Goal: Transaction & Acquisition: Download file/media

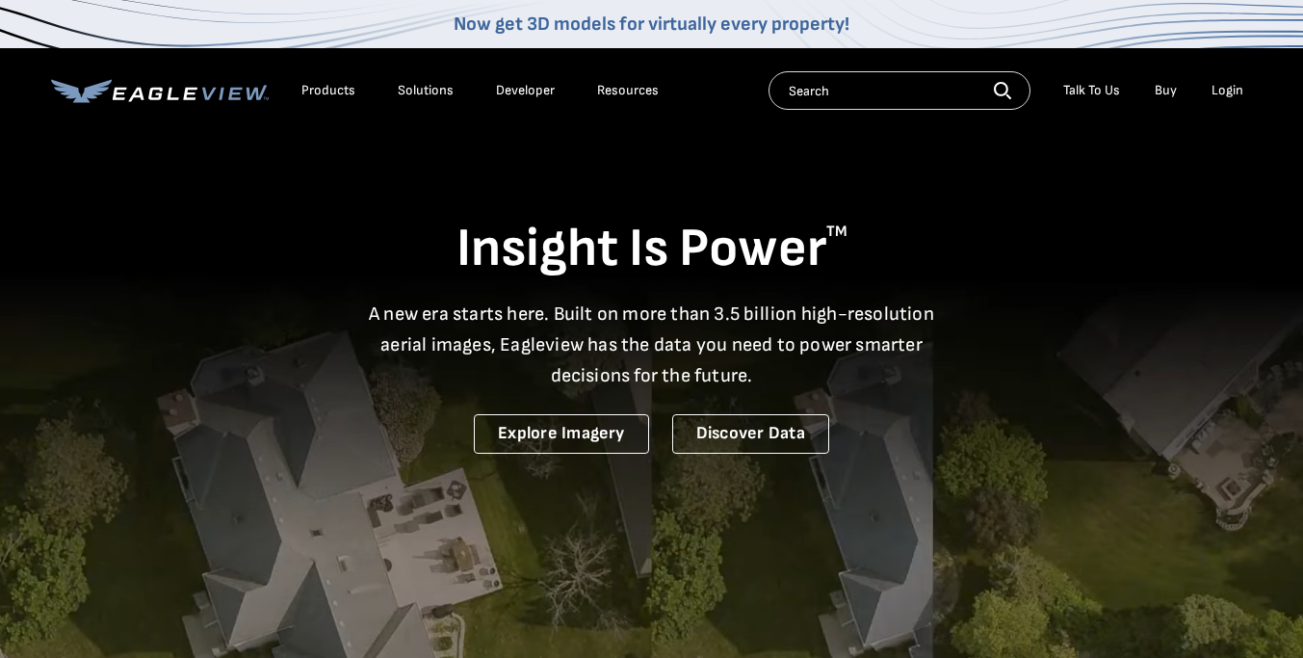
click at [1229, 95] on div "Login" at bounding box center [1227, 90] width 32 height 17
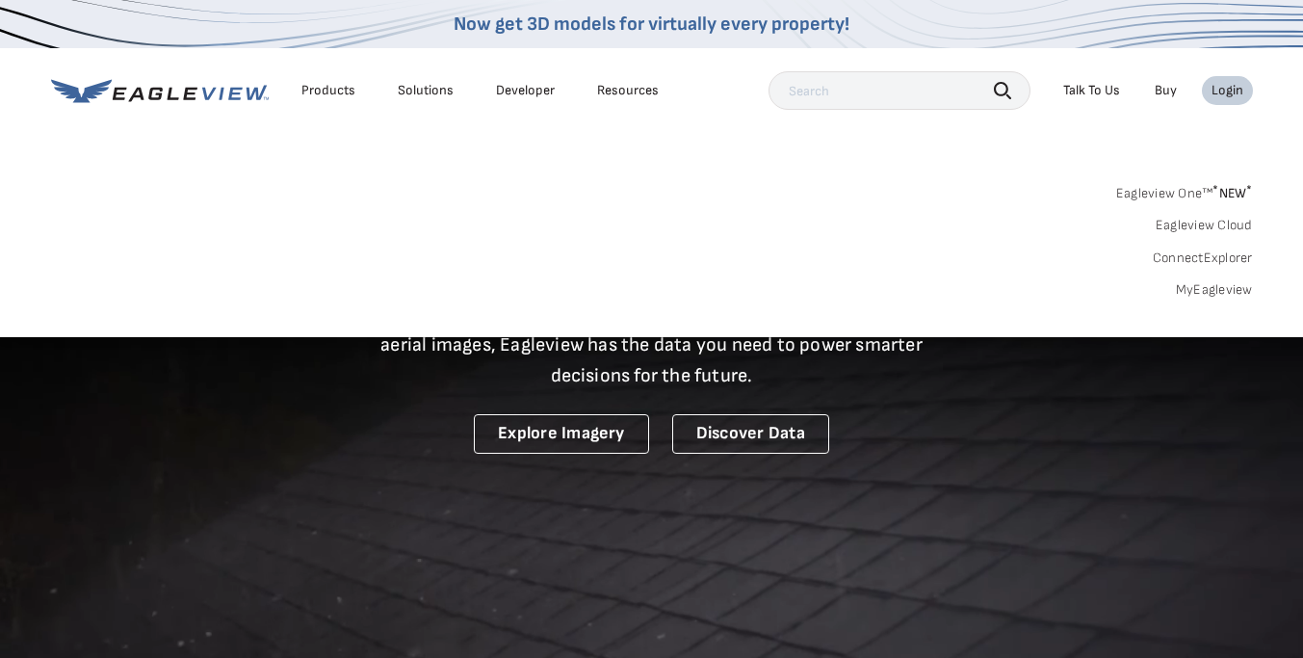
click at [1200, 284] on link "MyEagleview" at bounding box center [1213, 289] width 77 height 17
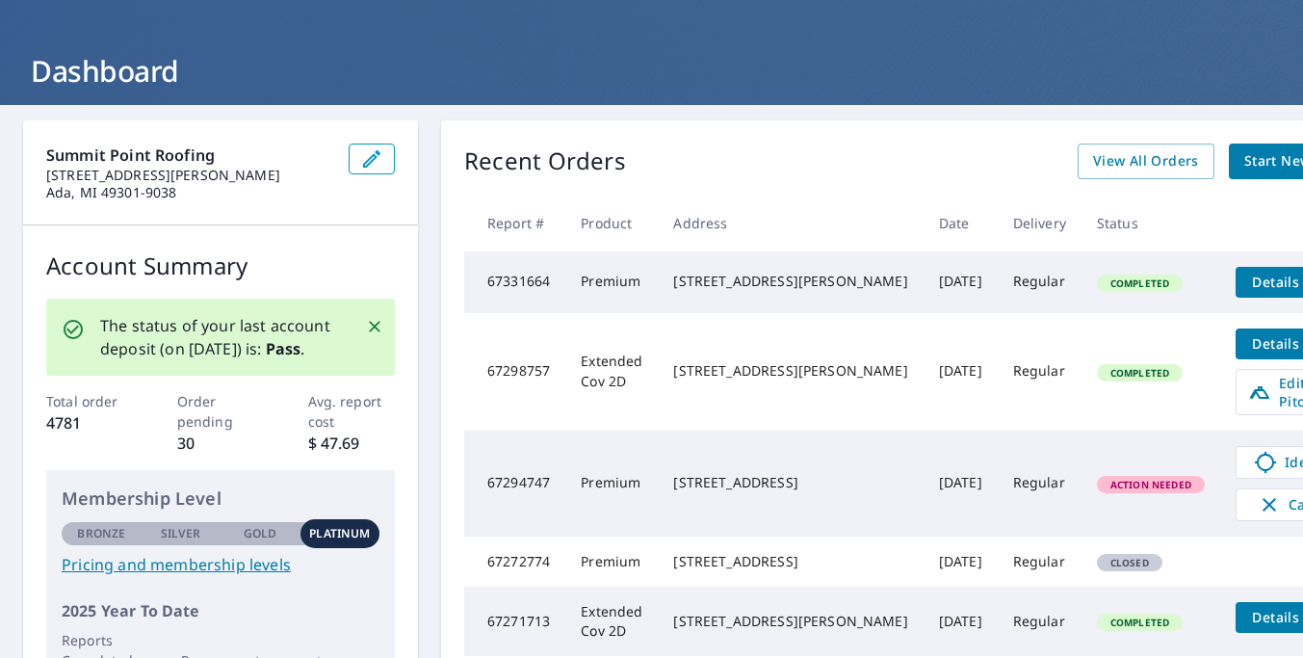
scroll to position [82, 0]
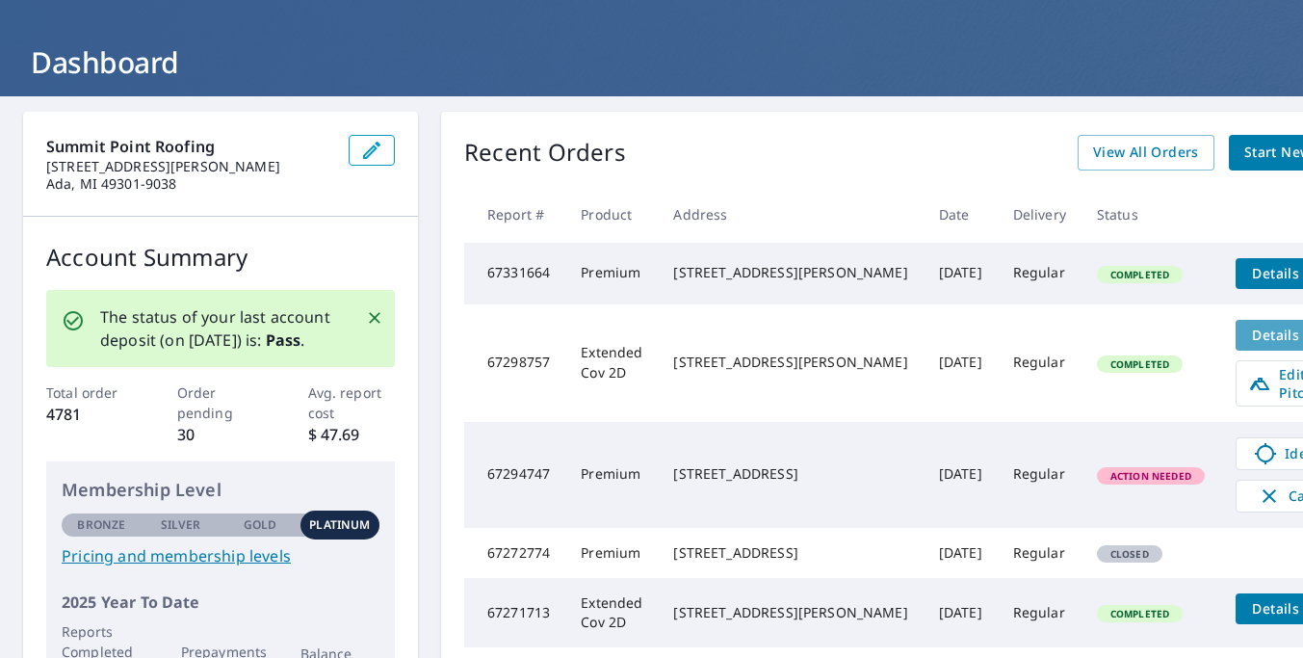
click at [1247, 344] on span "Details" at bounding box center [1276, 334] width 58 height 18
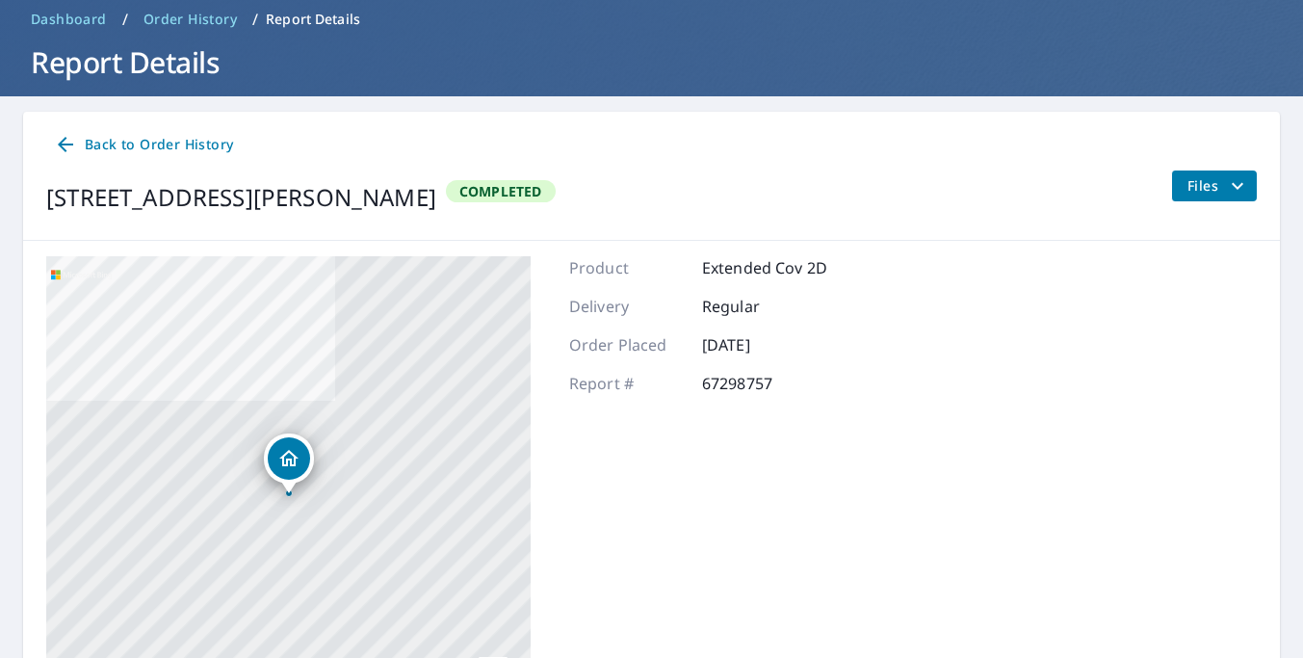
click at [631, 453] on div "Product Extended Cov 2D Delivery Regular Order Placed Sep 05, 2025 Report # 672…" at bounding box center [698, 496] width 258 height 481
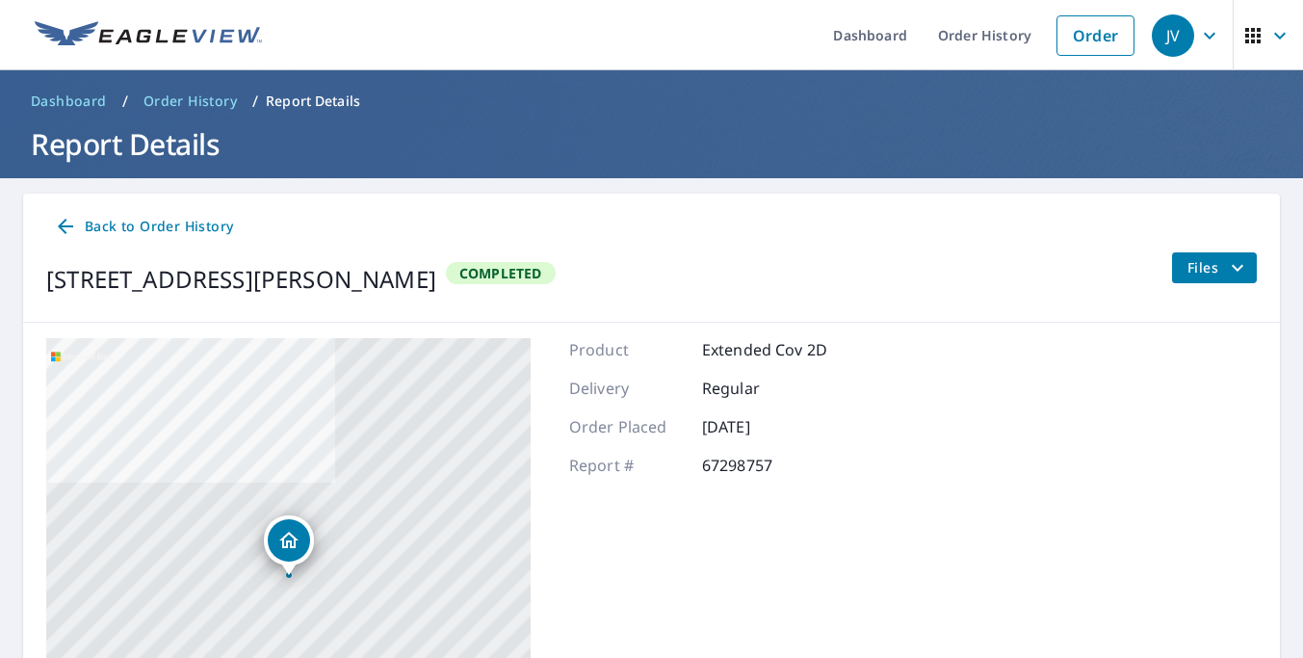
click at [1223, 270] on span "Files" at bounding box center [1218, 267] width 62 height 23
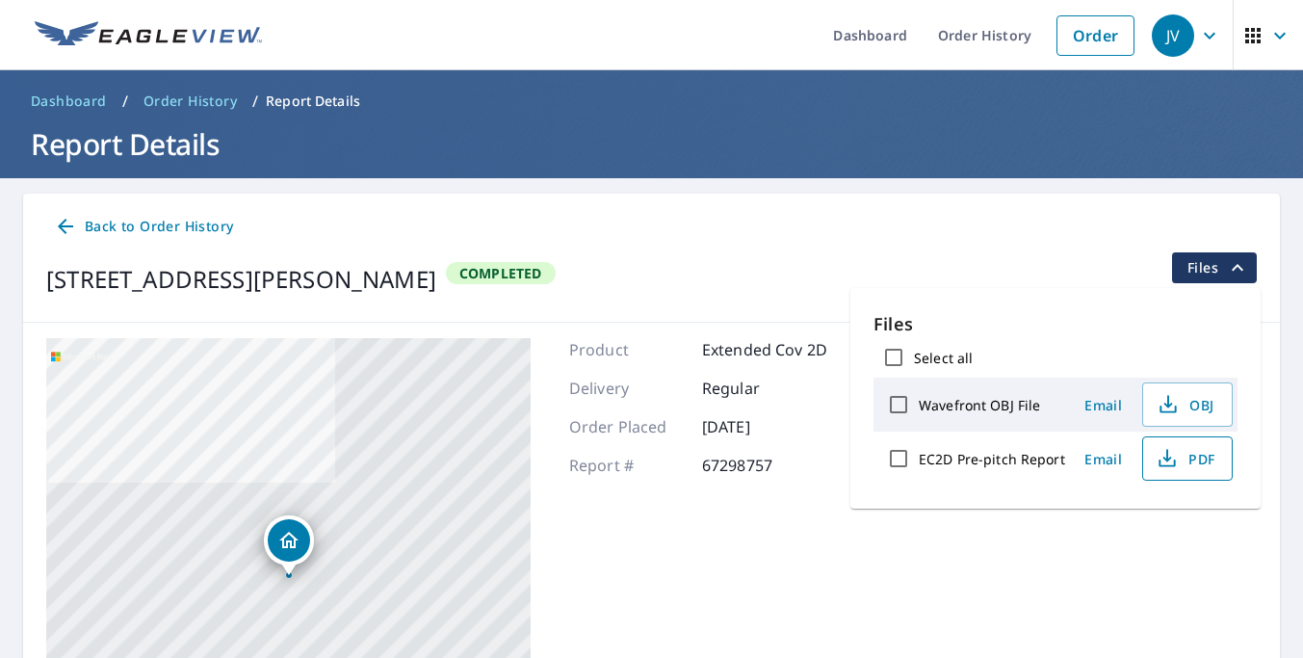
click at [1178, 460] on span "PDF" at bounding box center [1185, 458] width 62 height 23
click at [109, 225] on span "Back to Order History" at bounding box center [143, 227] width 179 height 24
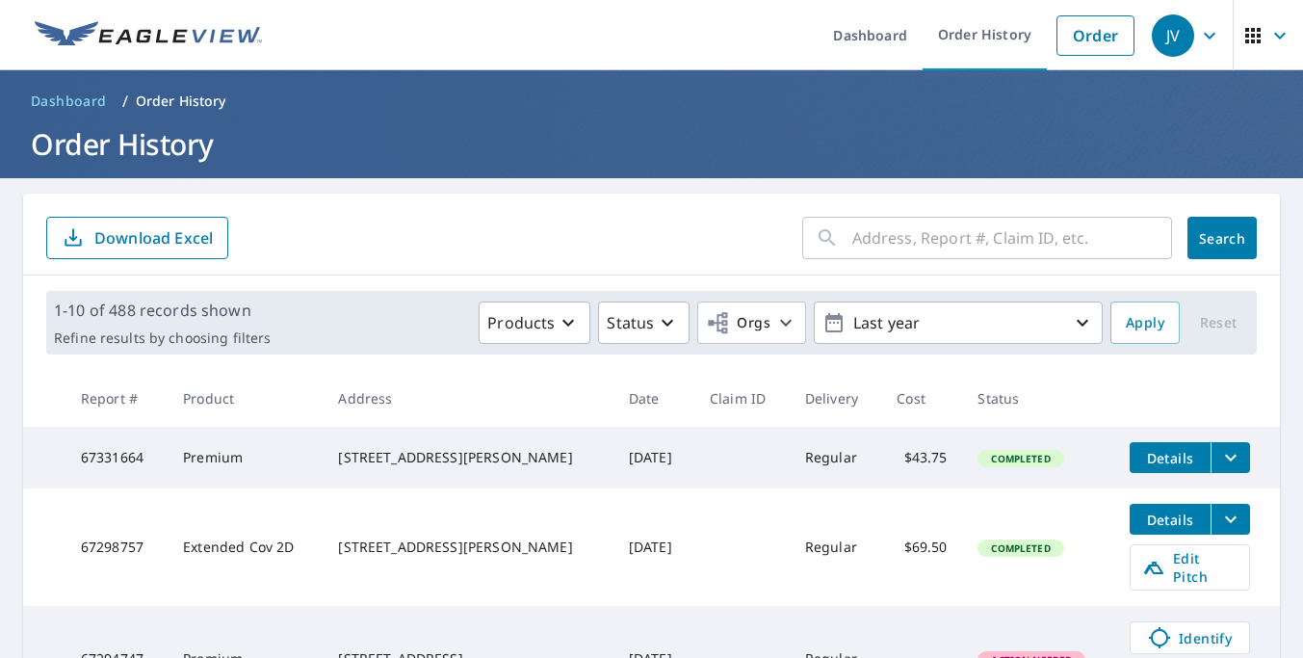
click at [1174, 454] on span "Details" at bounding box center [1170, 458] width 58 height 18
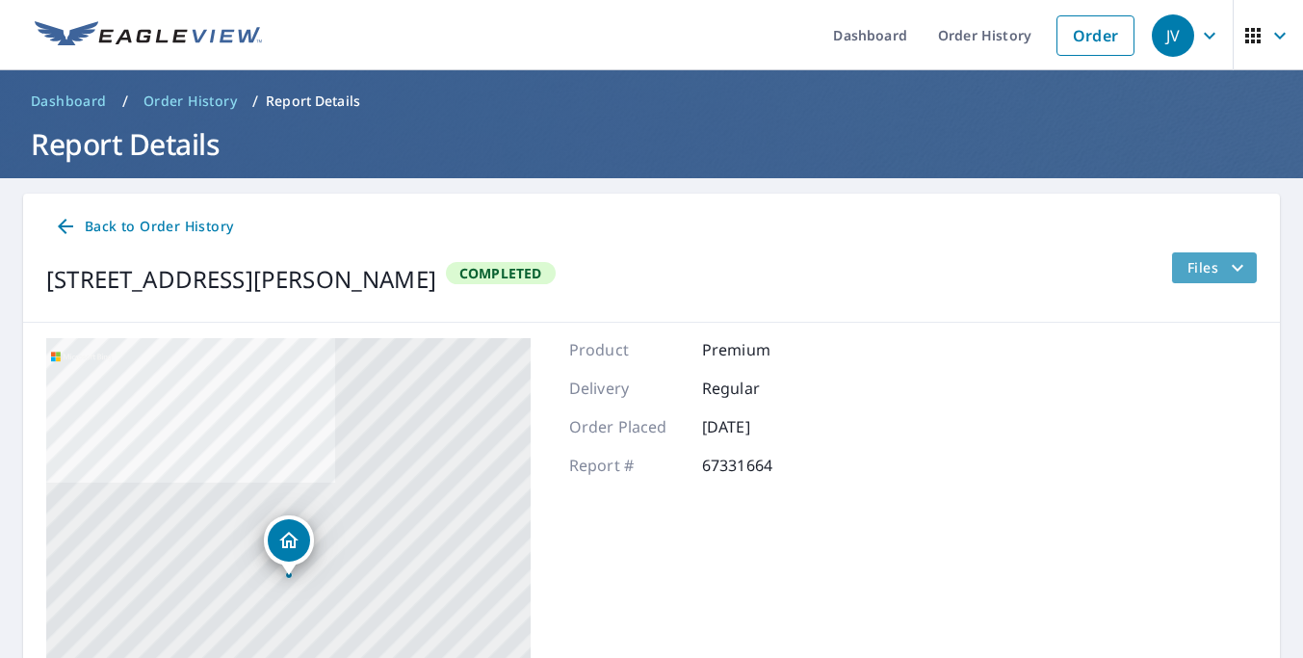
click at [1234, 274] on icon "filesDropdownBtn-67331664" at bounding box center [1236, 267] width 23 height 23
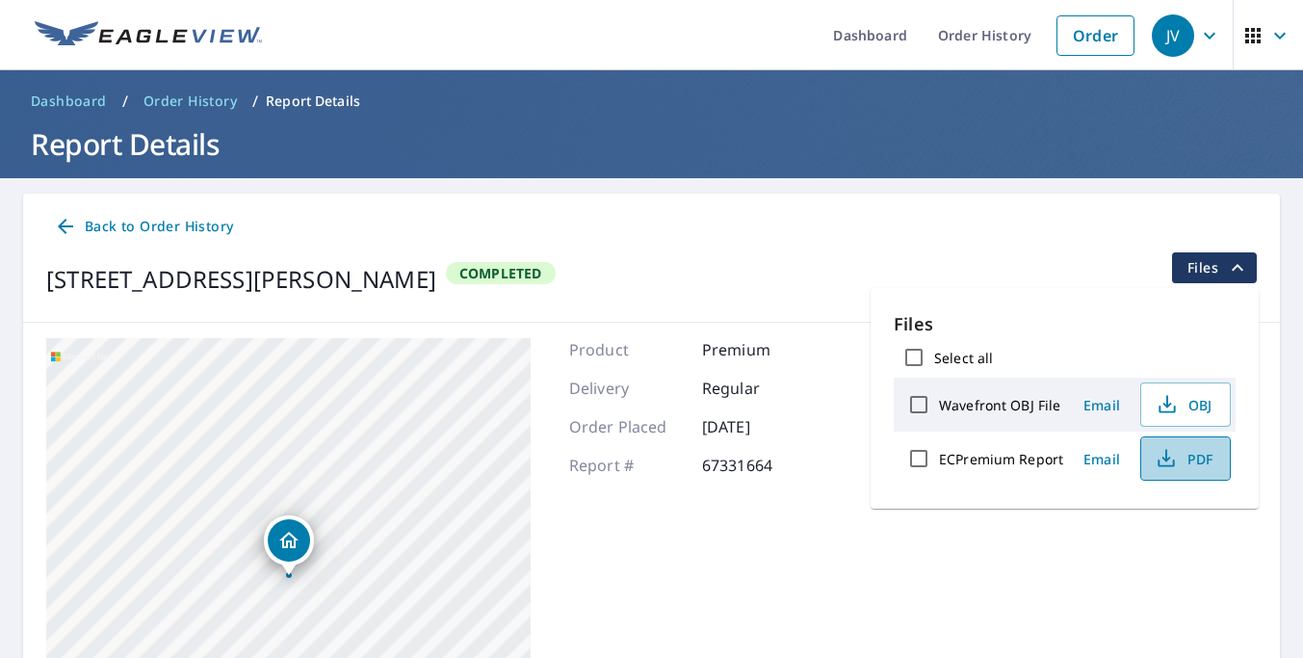
click at [1157, 465] on icon "button" at bounding box center [1165, 463] width 16 height 8
click at [127, 222] on span "Back to Order History" at bounding box center [143, 227] width 179 height 24
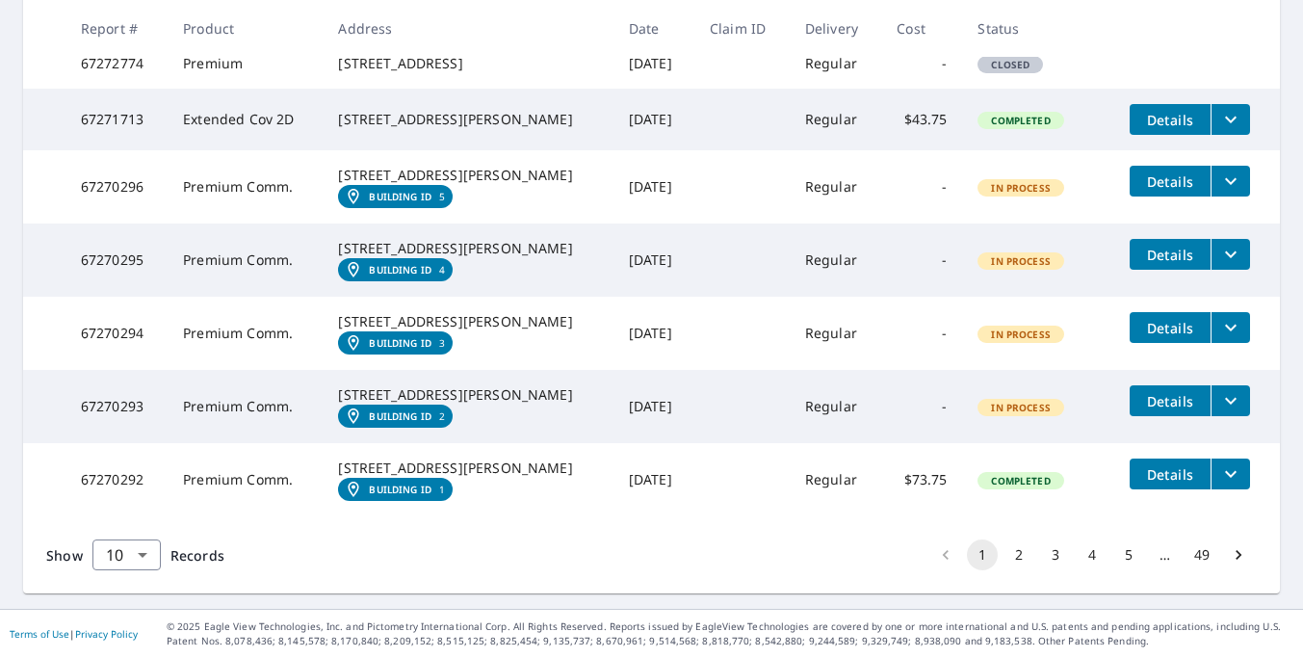
scroll to position [752, 0]
click at [1173, 483] on span "Details" at bounding box center [1170, 474] width 58 height 18
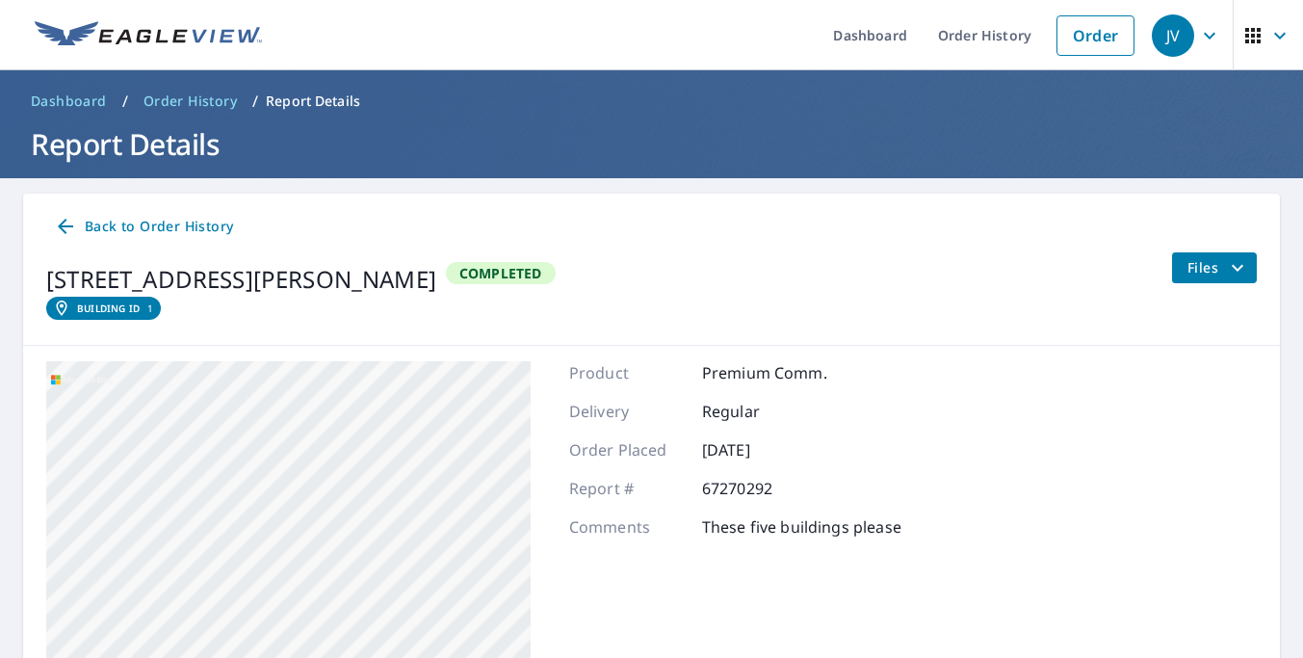
click at [1211, 288] on div "Files" at bounding box center [1214, 290] width 86 height 77
click at [1220, 272] on span "Files" at bounding box center [1218, 267] width 62 height 23
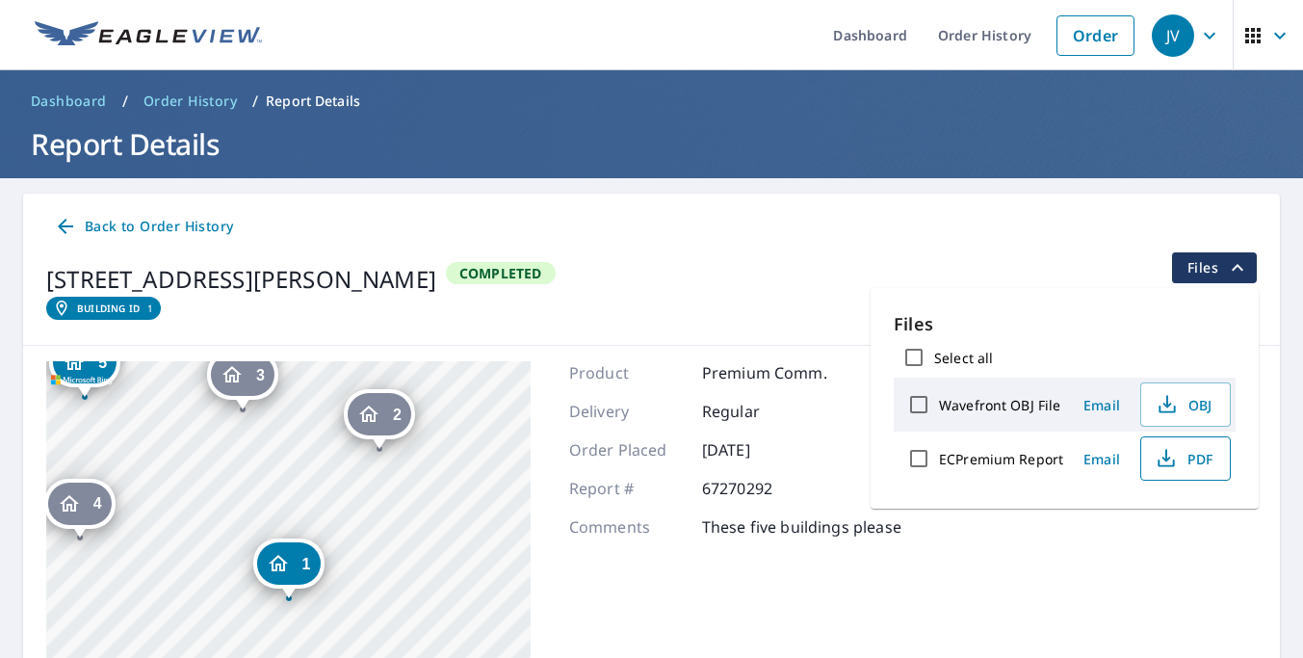
click at [1173, 463] on icon "button" at bounding box center [1165, 458] width 23 height 23
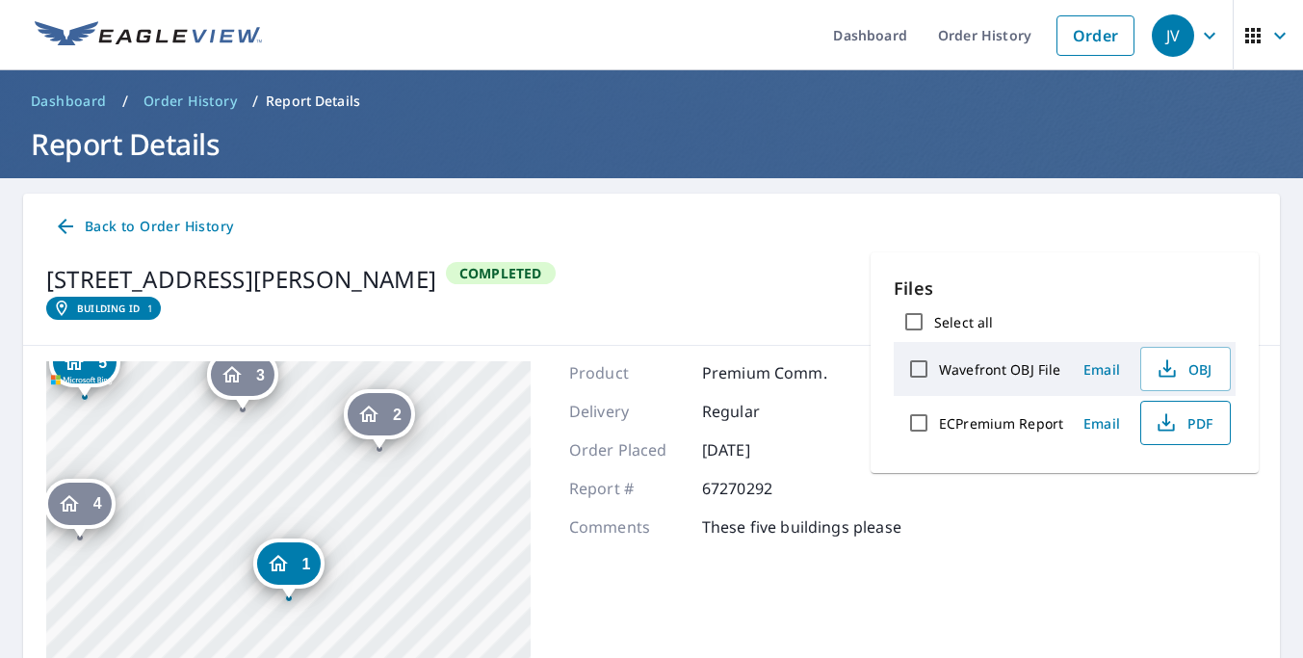
scroll to position [60, 0]
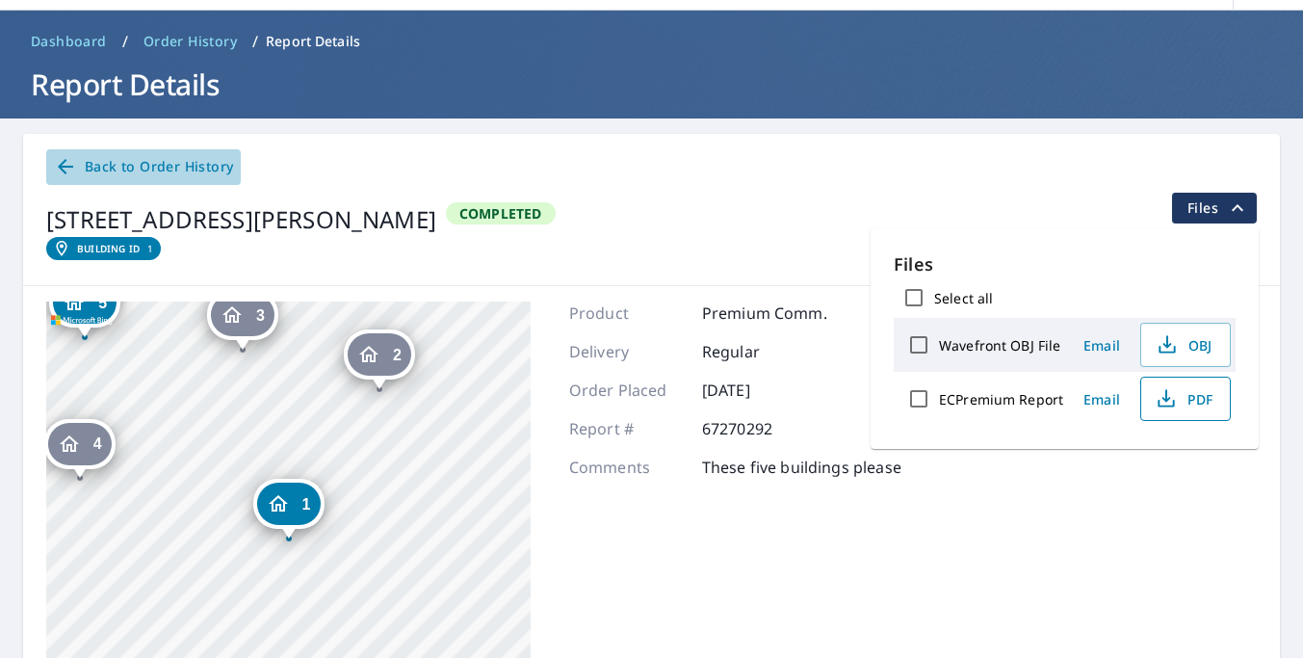
click at [128, 168] on span "Back to Order History" at bounding box center [143, 167] width 179 height 24
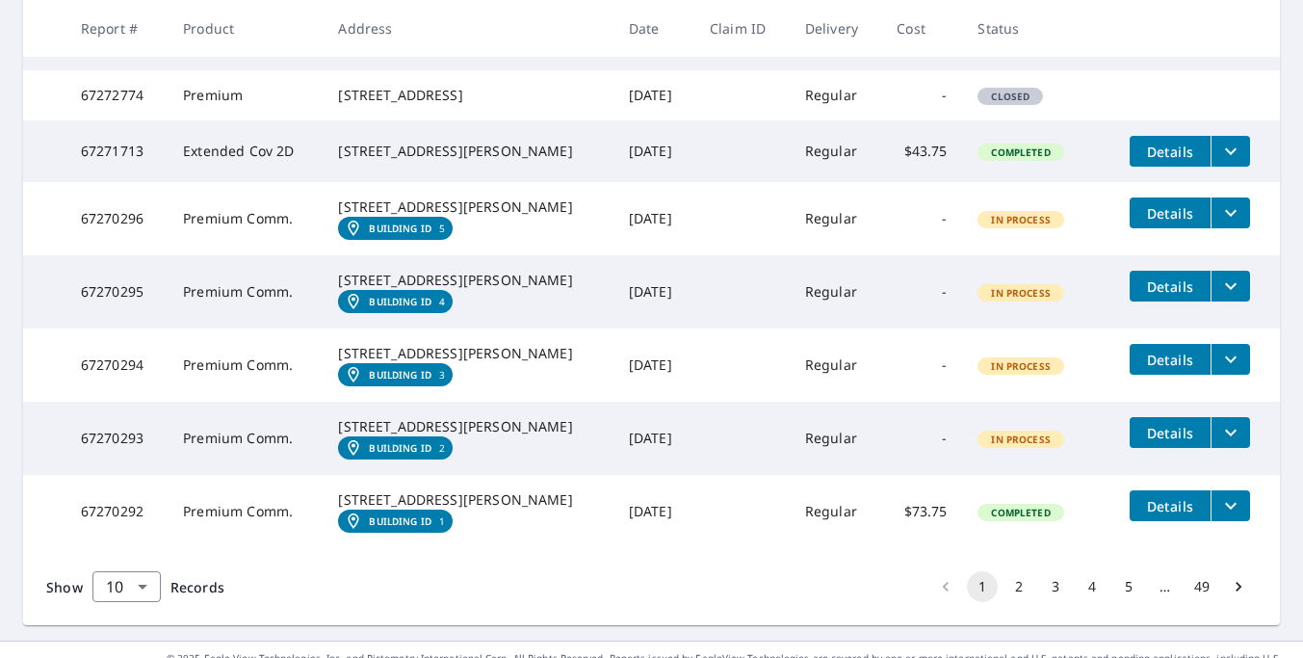
scroll to position [790, 0]
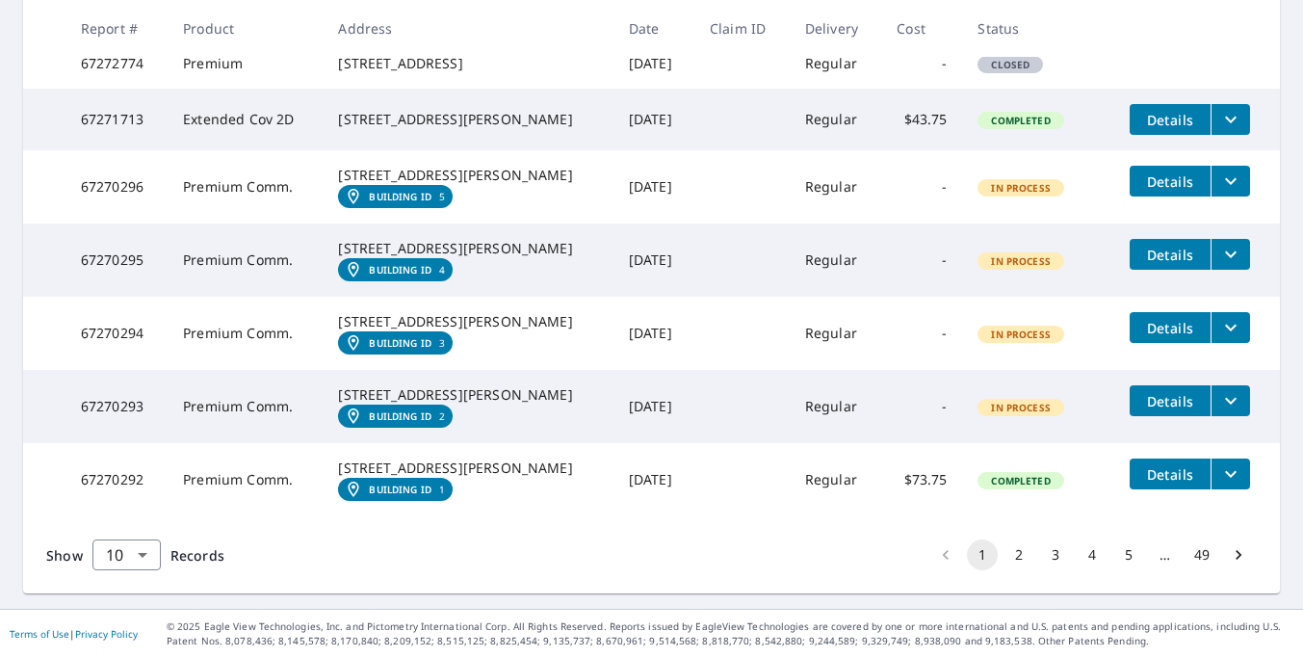
click at [1168, 392] on span "Details" at bounding box center [1170, 401] width 58 height 18
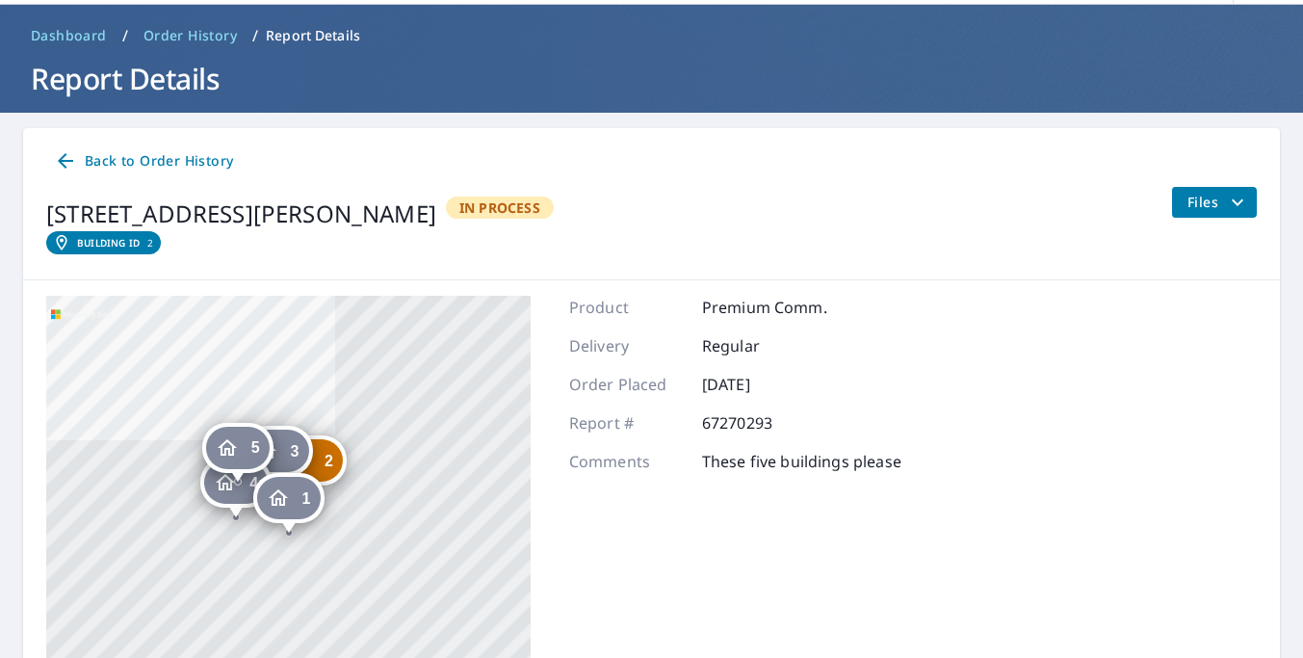
scroll to position [63, 0]
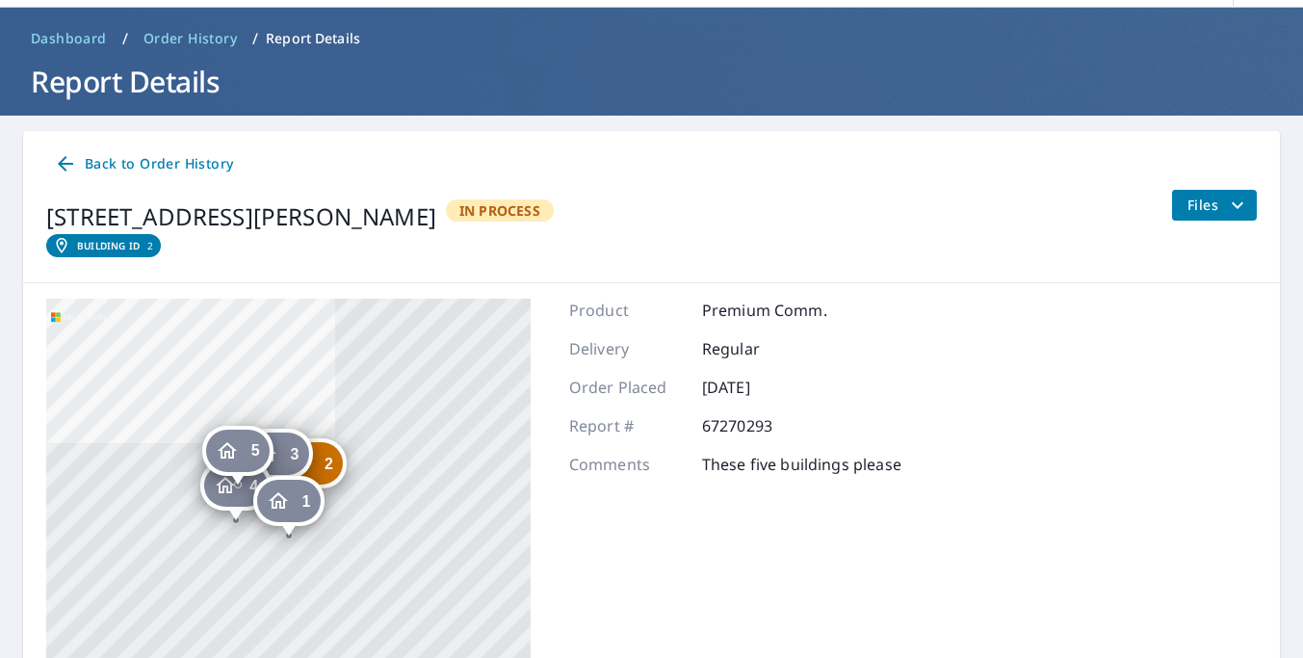
click at [1252, 196] on button "Files" at bounding box center [1214, 205] width 86 height 31
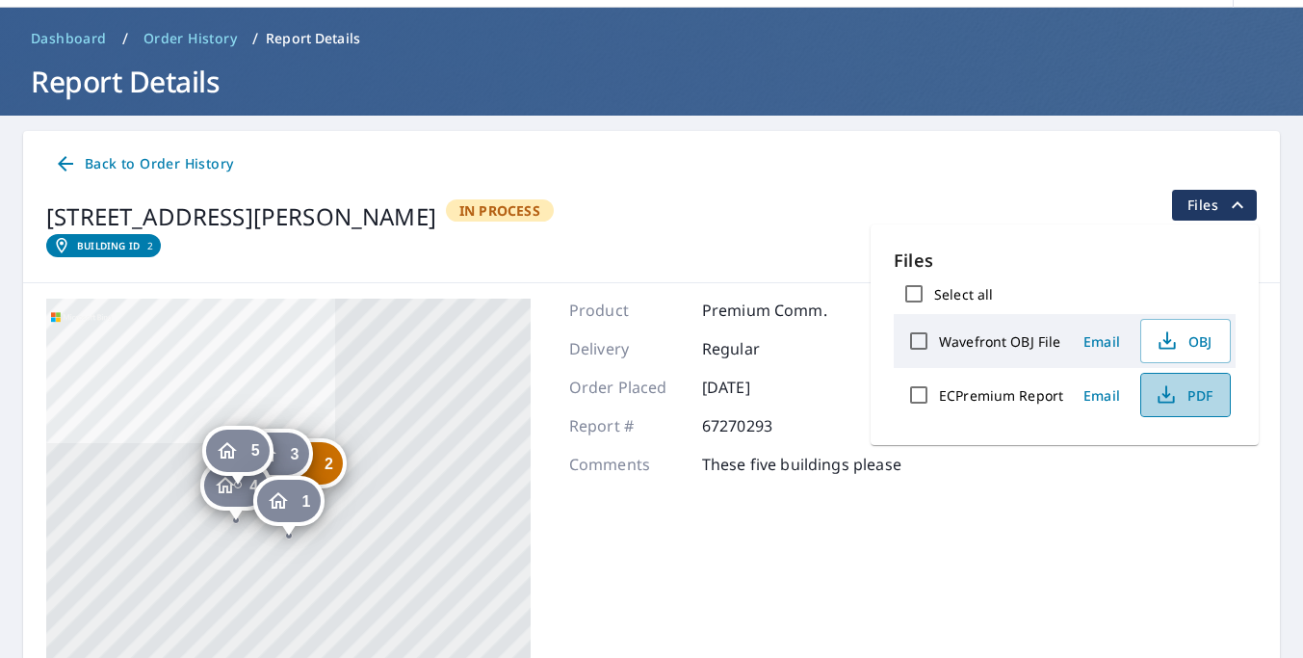
click at [1167, 396] on icon "button" at bounding box center [1165, 394] width 23 height 23
click at [110, 166] on span "Back to Order History" at bounding box center [143, 164] width 179 height 24
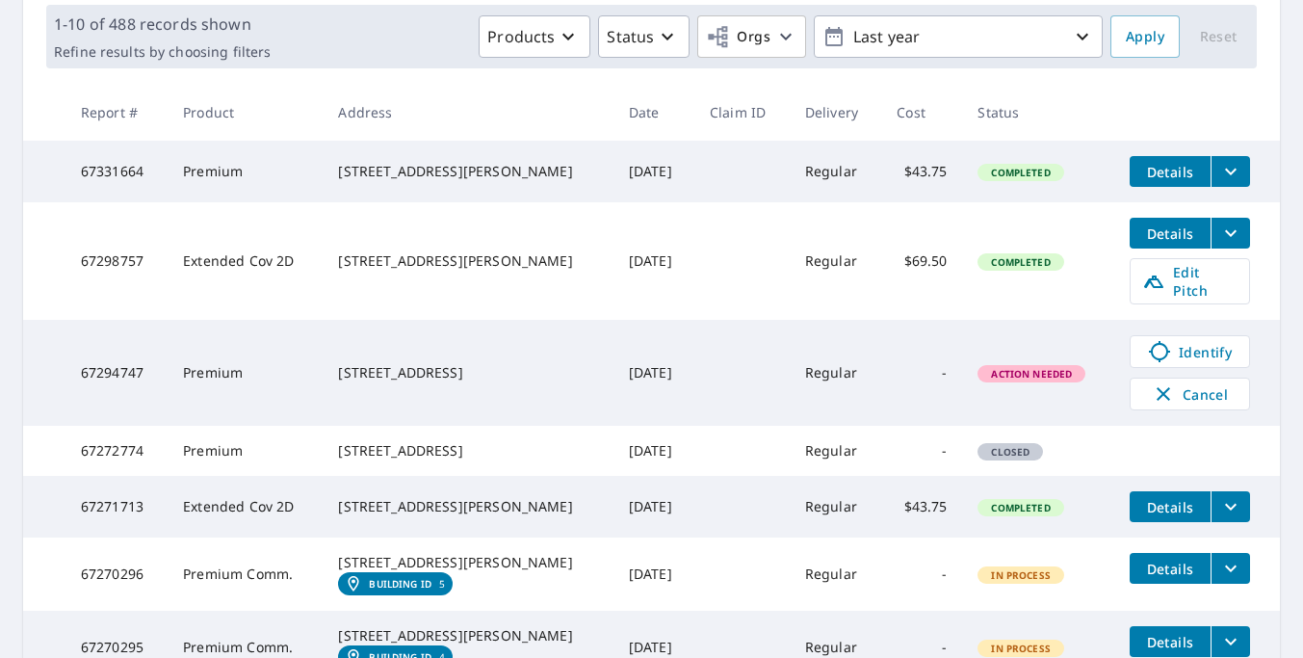
scroll to position [790, 0]
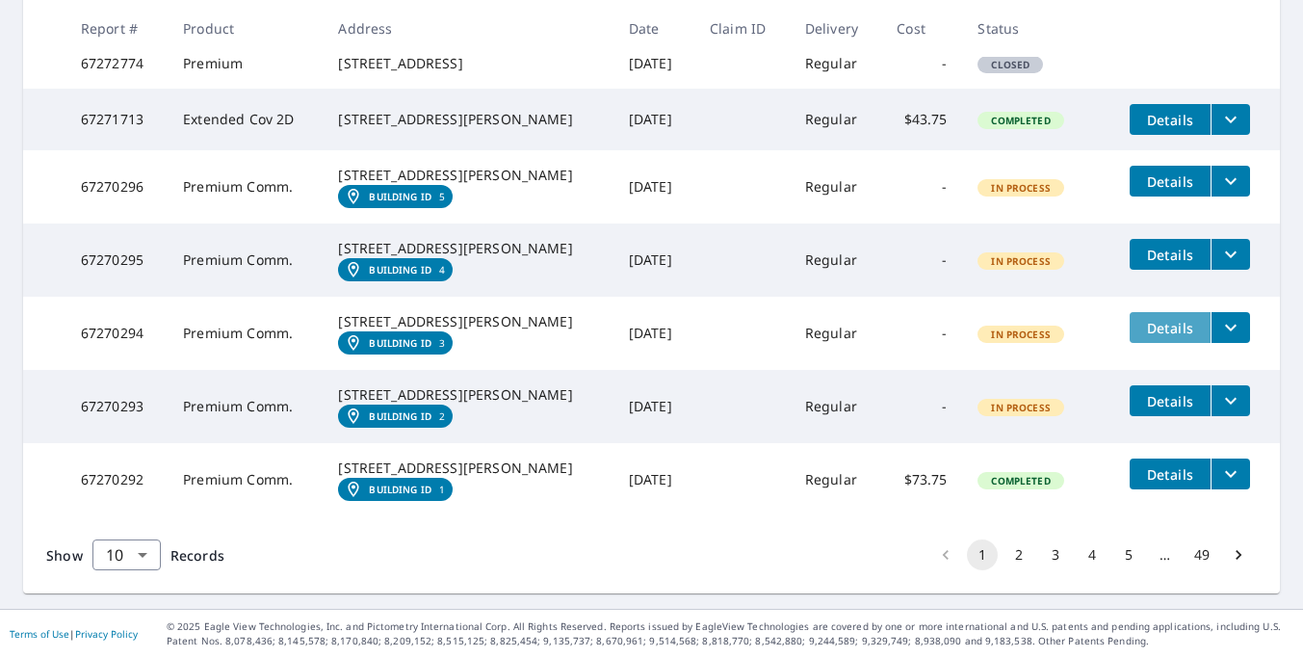
click at [1172, 319] on span "Details" at bounding box center [1170, 328] width 58 height 18
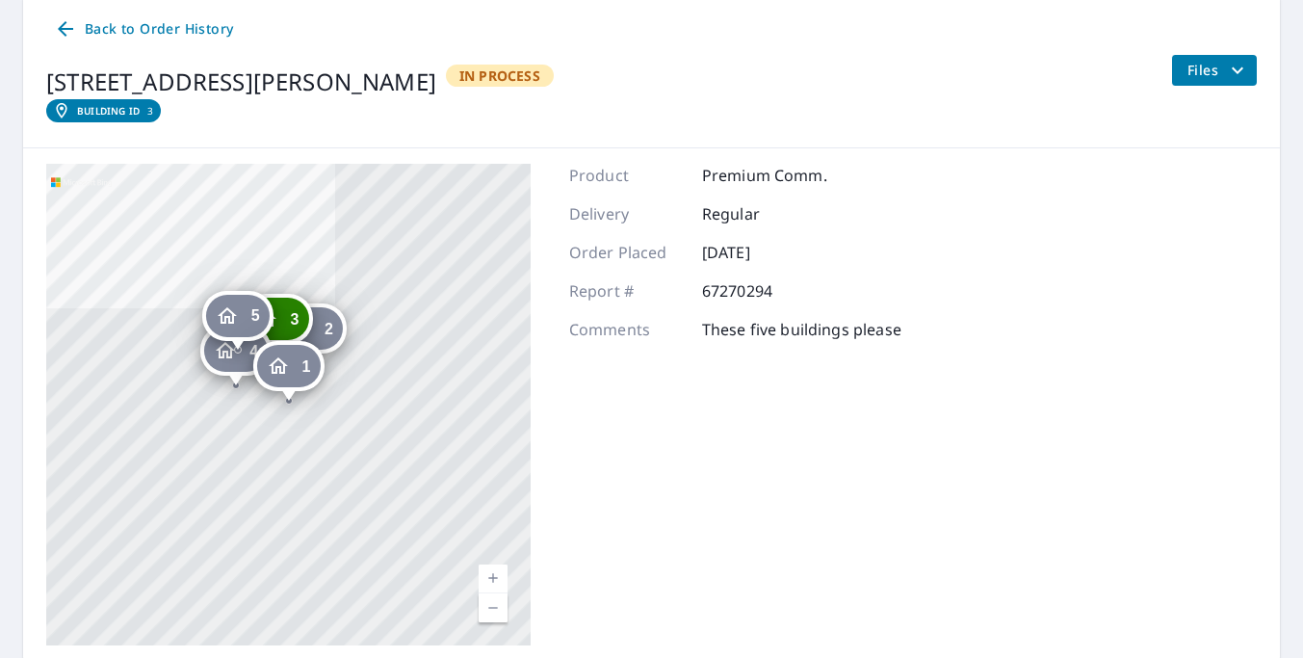
scroll to position [168, 0]
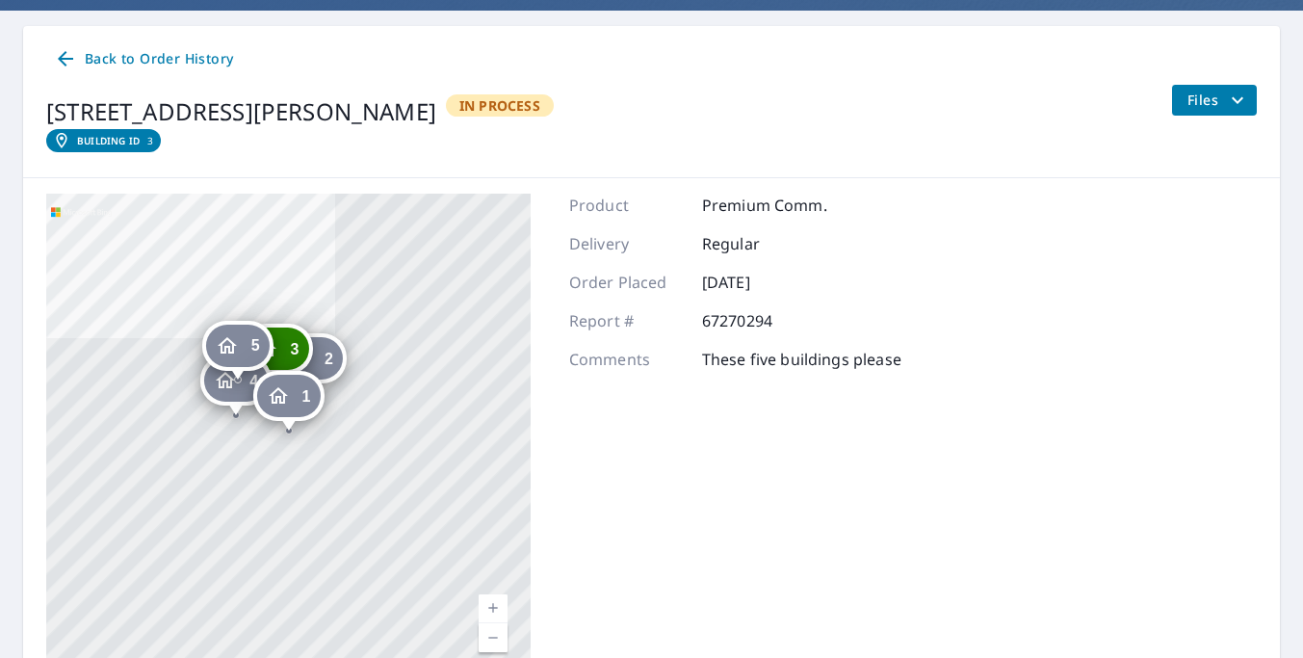
click at [1220, 90] on span "Files" at bounding box center [1218, 100] width 62 height 23
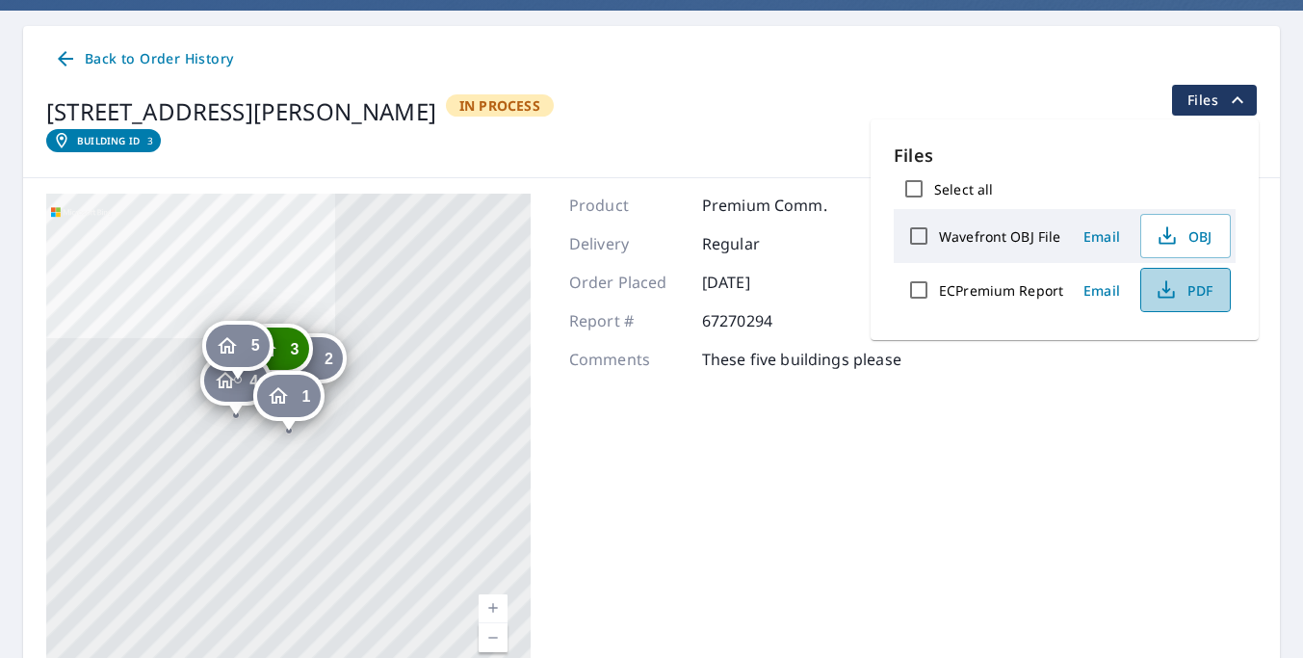
click at [1173, 300] on icon "button" at bounding box center [1165, 289] width 23 height 23
click at [150, 61] on span "Back to Order History" at bounding box center [143, 59] width 179 height 24
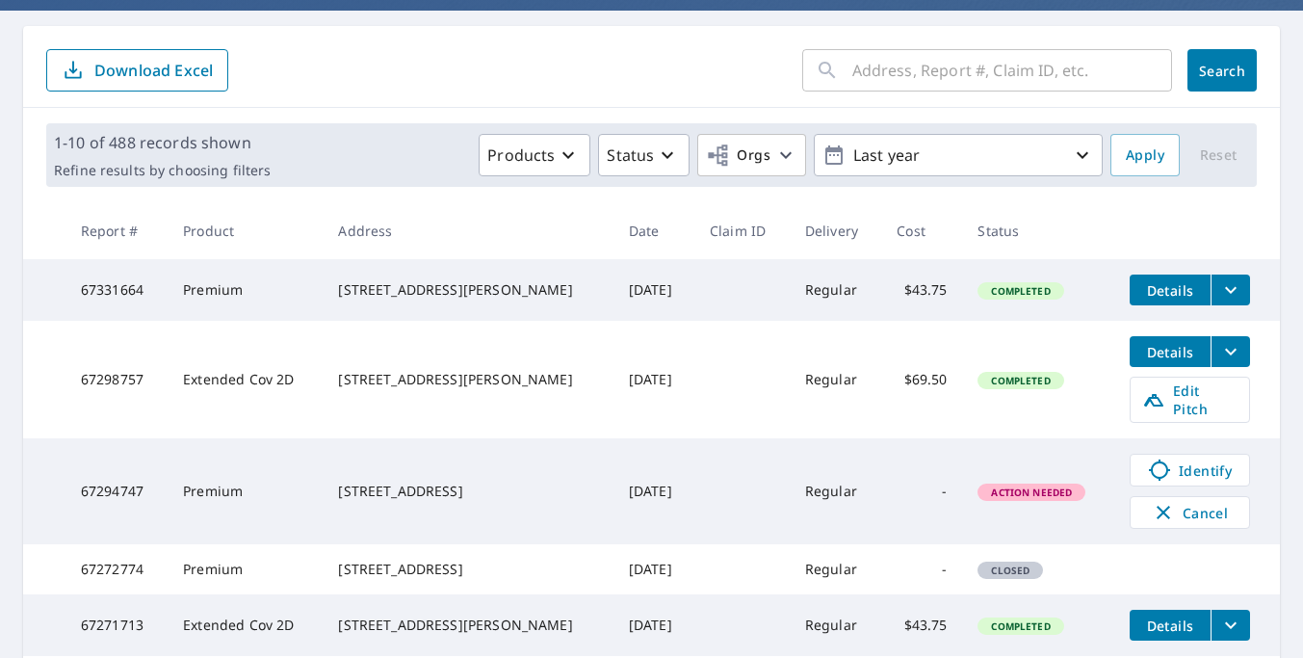
scroll to position [790, 0]
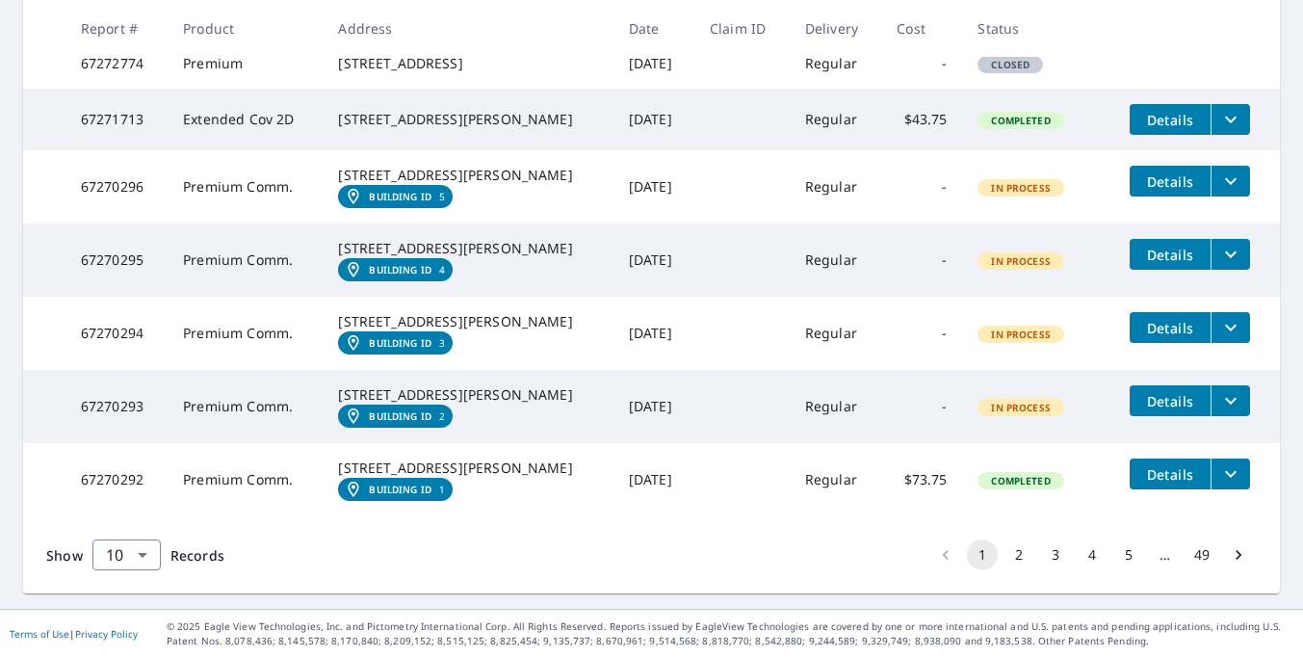
click at [1174, 239] on button "Details" at bounding box center [1169, 254] width 81 height 31
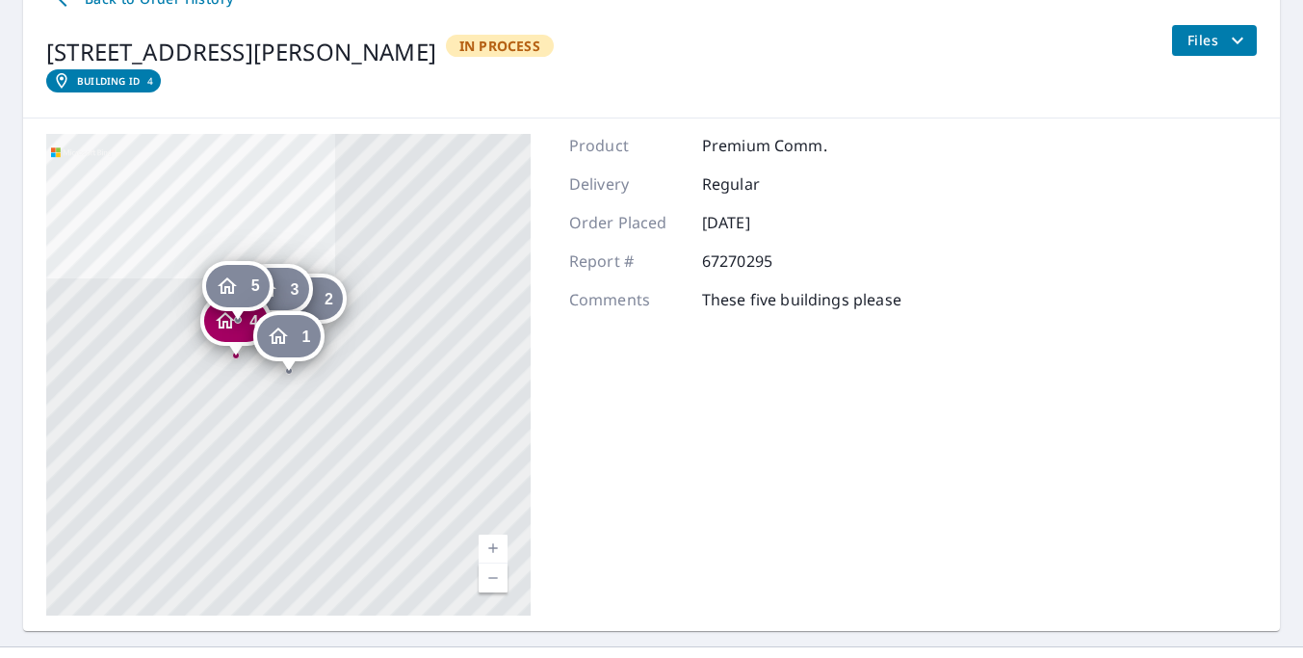
scroll to position [221, 0]
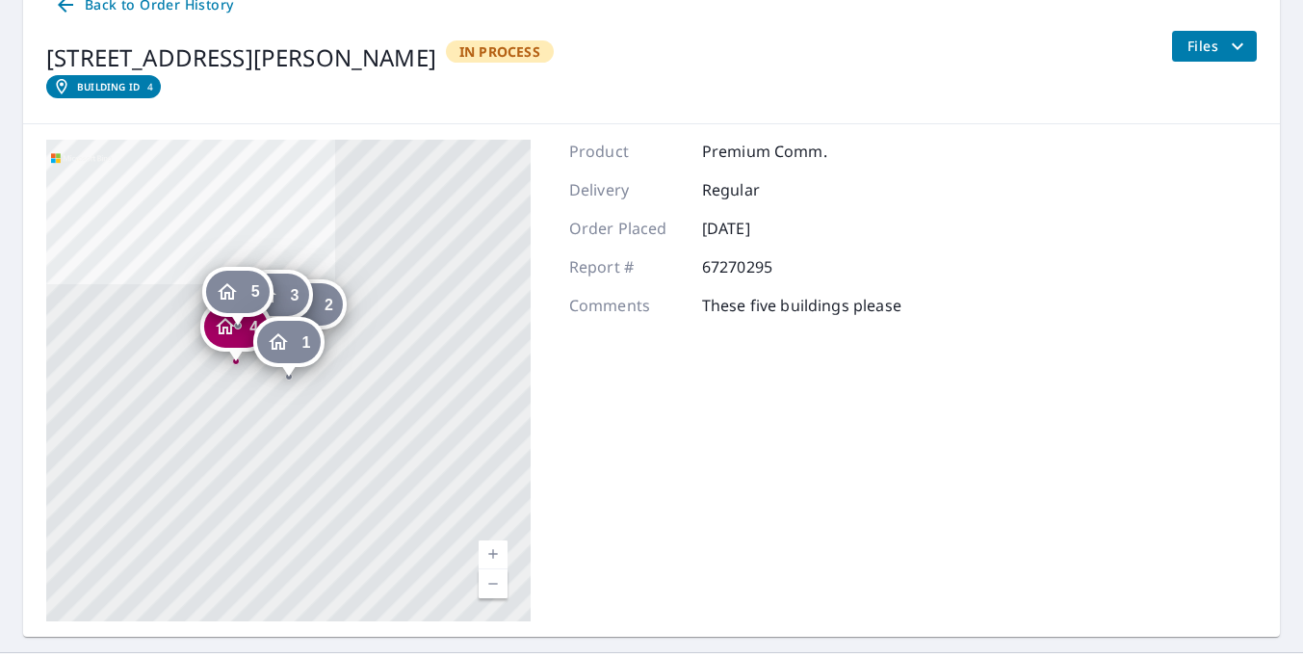
click at [1211, 56] on span "Files" at bounding box center [1218, 46] width 62 height 23
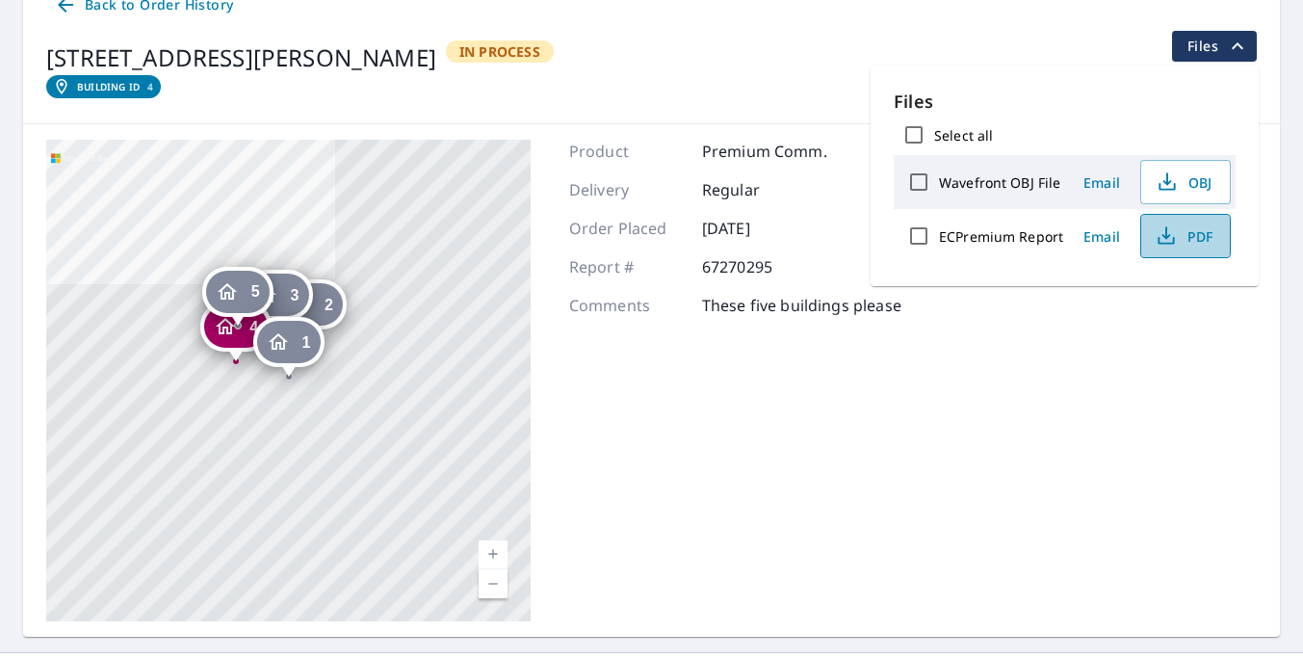
click at [1181, 250] on button "PDF" at bounding box center [1185, 236] width 90 height 44
click at [94, 13] on span "Back to Order History" at bounding box center [143, 5] width 179 height 24
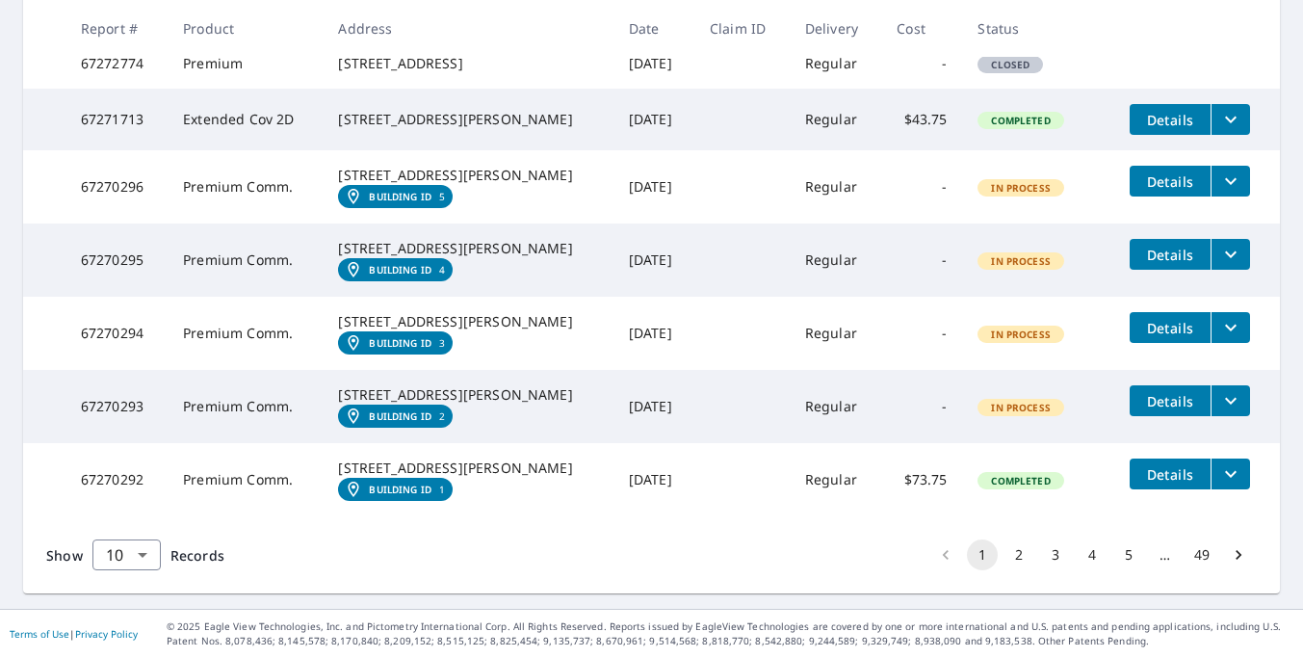
scroll to position [790, 0]
click at [1177, 172] on span "Details" at bounding box center [1170, 181] width 58 height 18
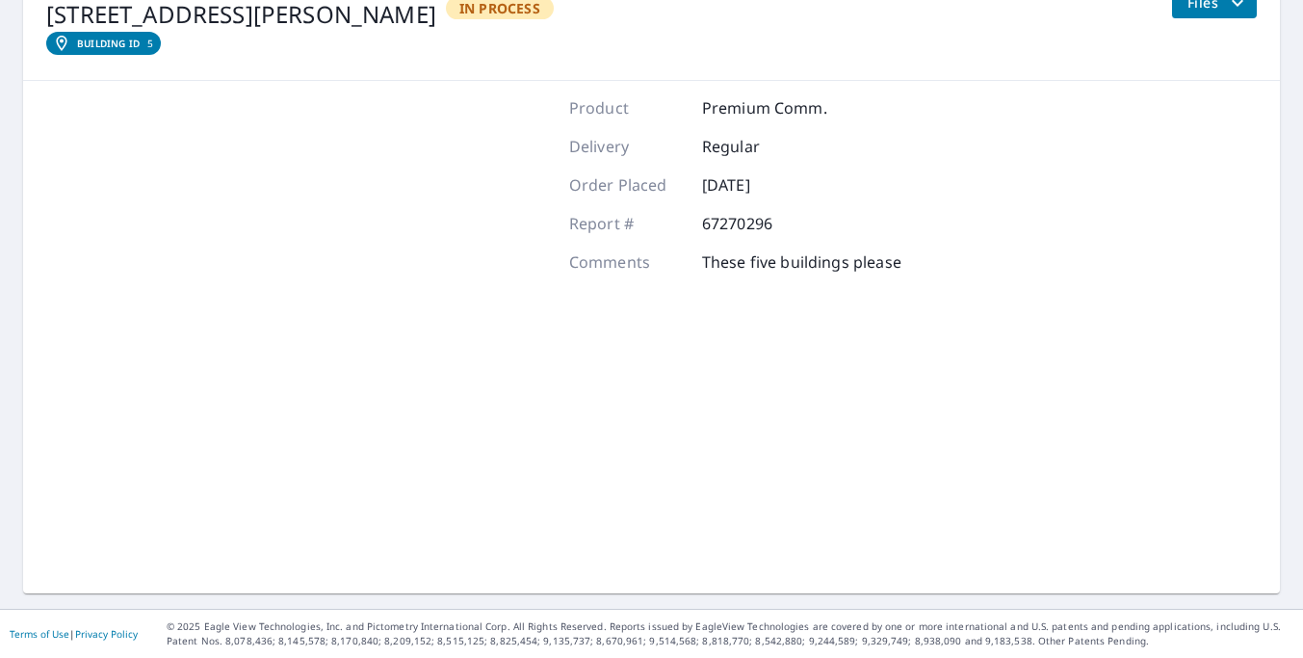
scroll to position [264, 0]
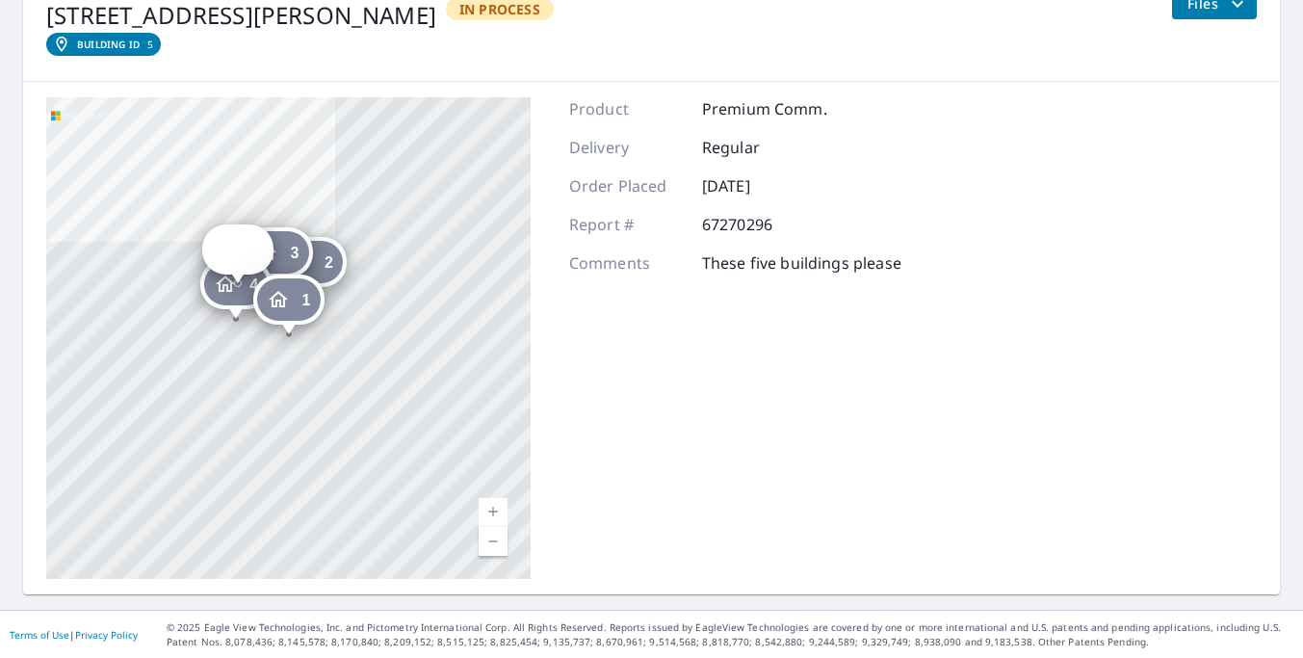
click at [1215, 15] on button "Files" at bounding box center [1214, 3] width 86 height 31
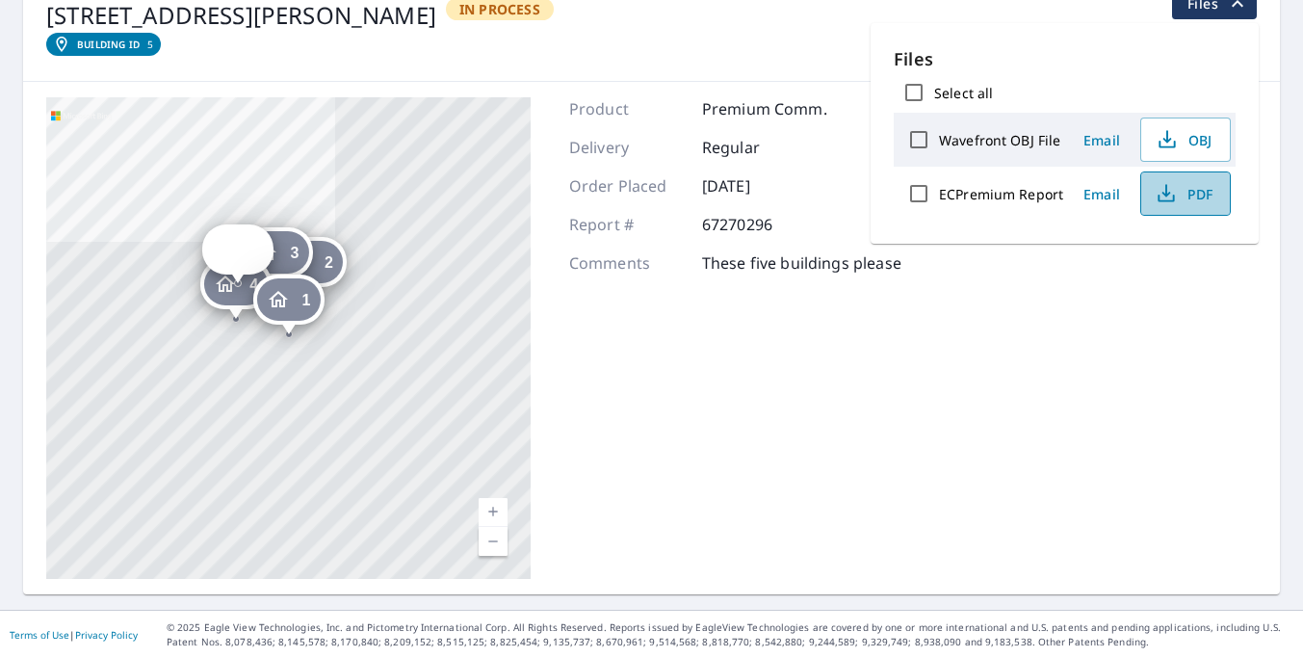
click at [1176, 196] on span "PDF" at bounding box center [1183, 193] width 62 height 23
